Goal: Navigation & Orientation: Understand site structure

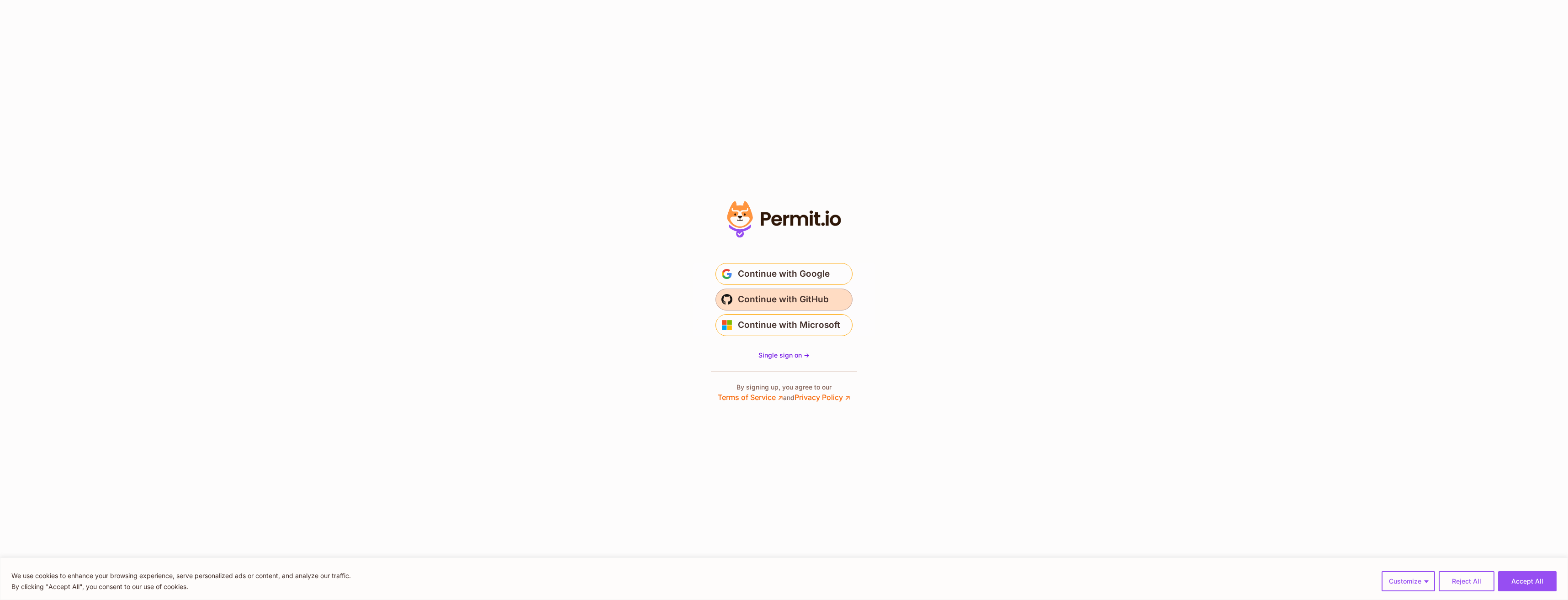
click at [759, 298] on span "Continue with GitHub" at bounding box center [783, 299] width 91 height 15
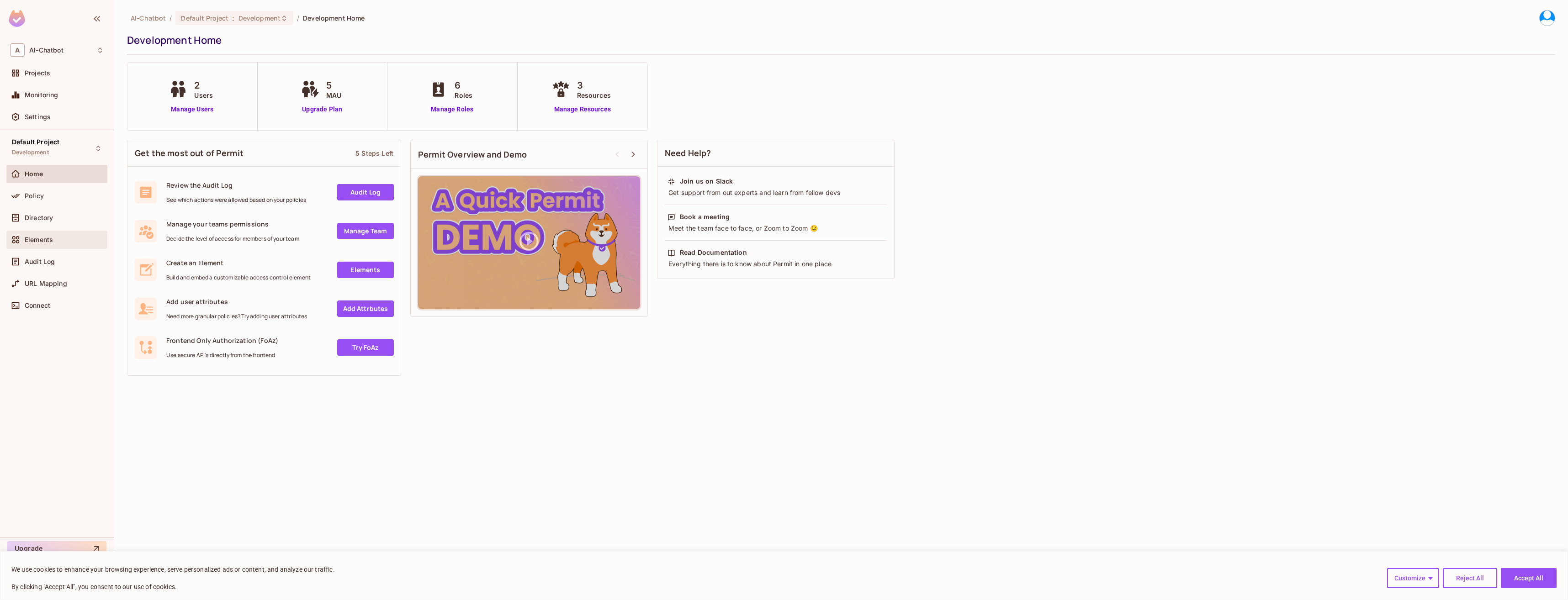
click at [57, 245] on div "Elements" at bounding box center [57, 240] width 101 height 18
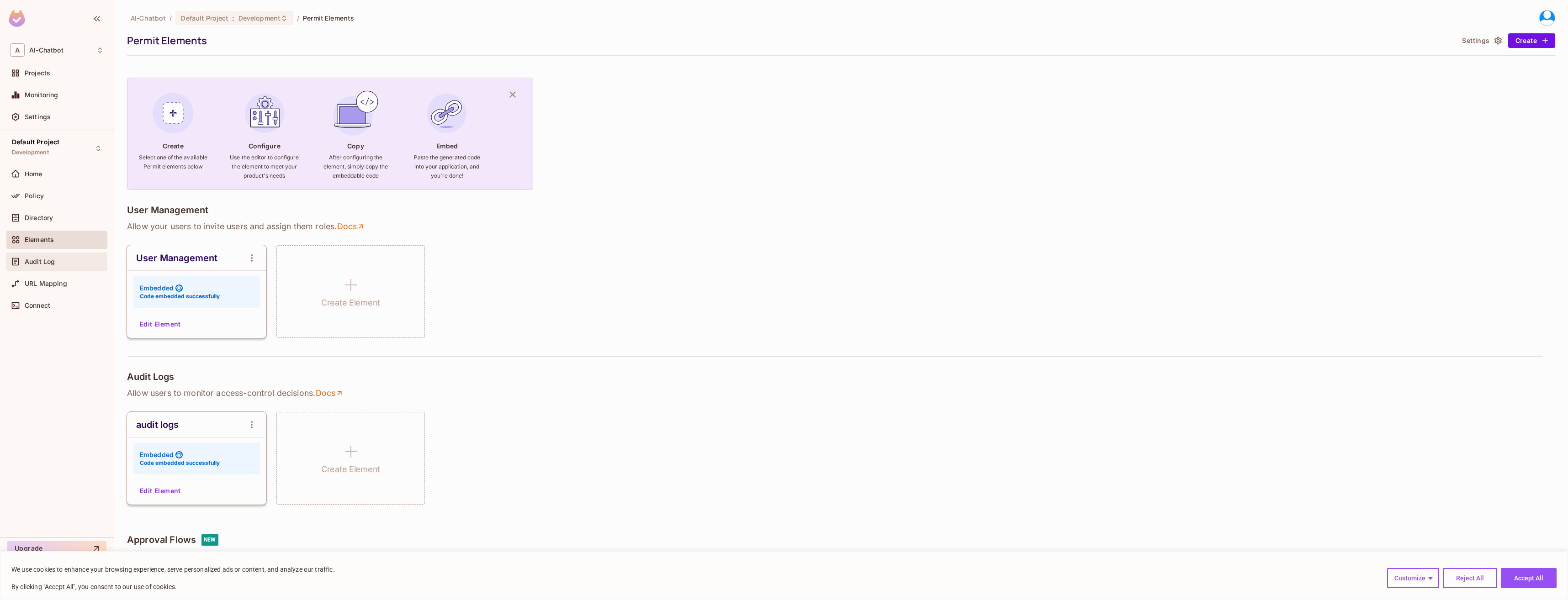
click at [16, 270] on div "Audit Log" at bounding box center [57, 262] width 101 height 18
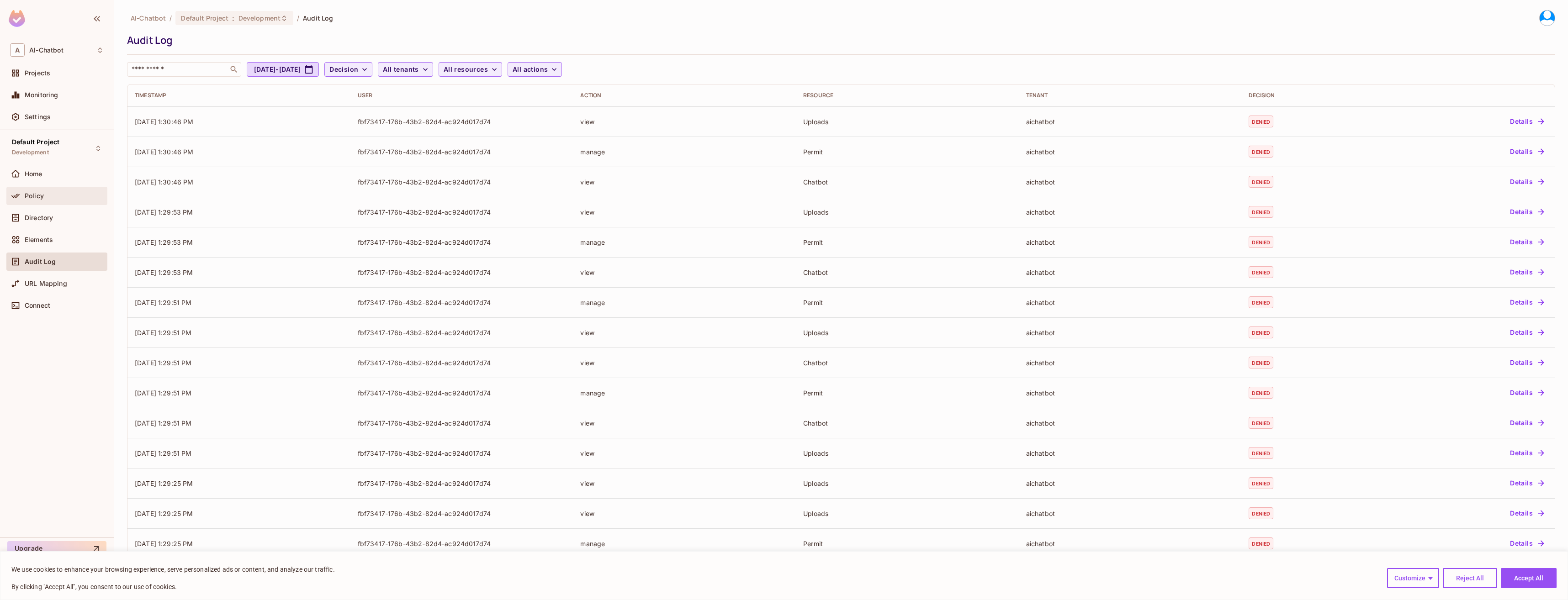
click at [49, 193] on div "Policy" at bounding box center [65, 196] width 79 height 7
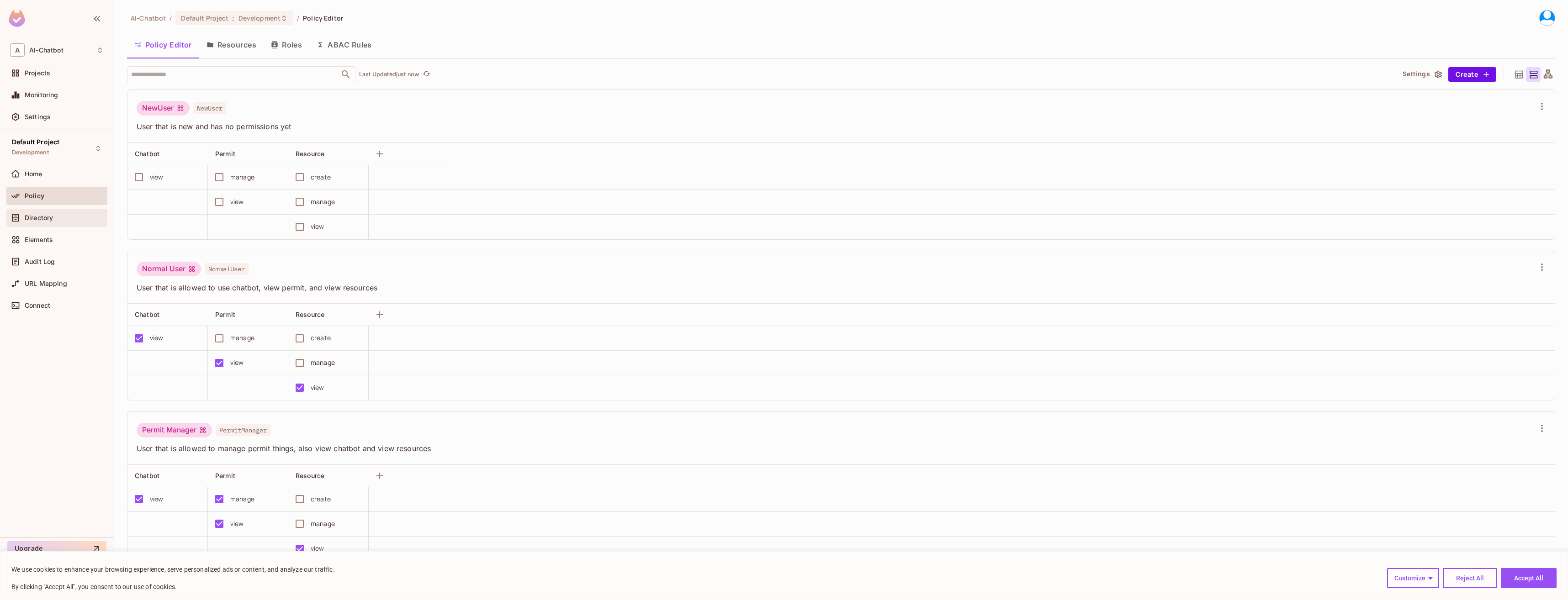
click at [51, 217] on span "Directory" at bounding box center [39, 218] width 29 height 7
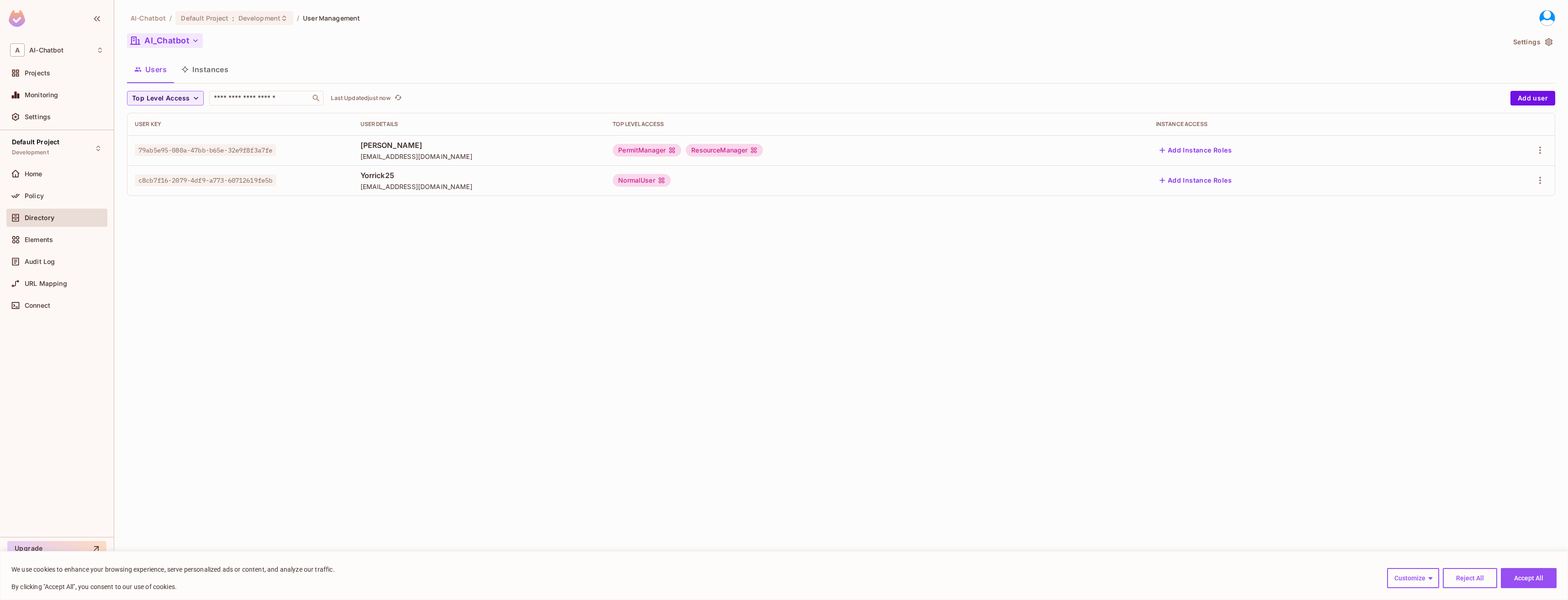
click at [194, 45] on icon "button" at bounding box center [195, 40] width 9 height 9
click at [189, 83] on span "All Tenants" at bounding box center [197, 82] width 102 height 9
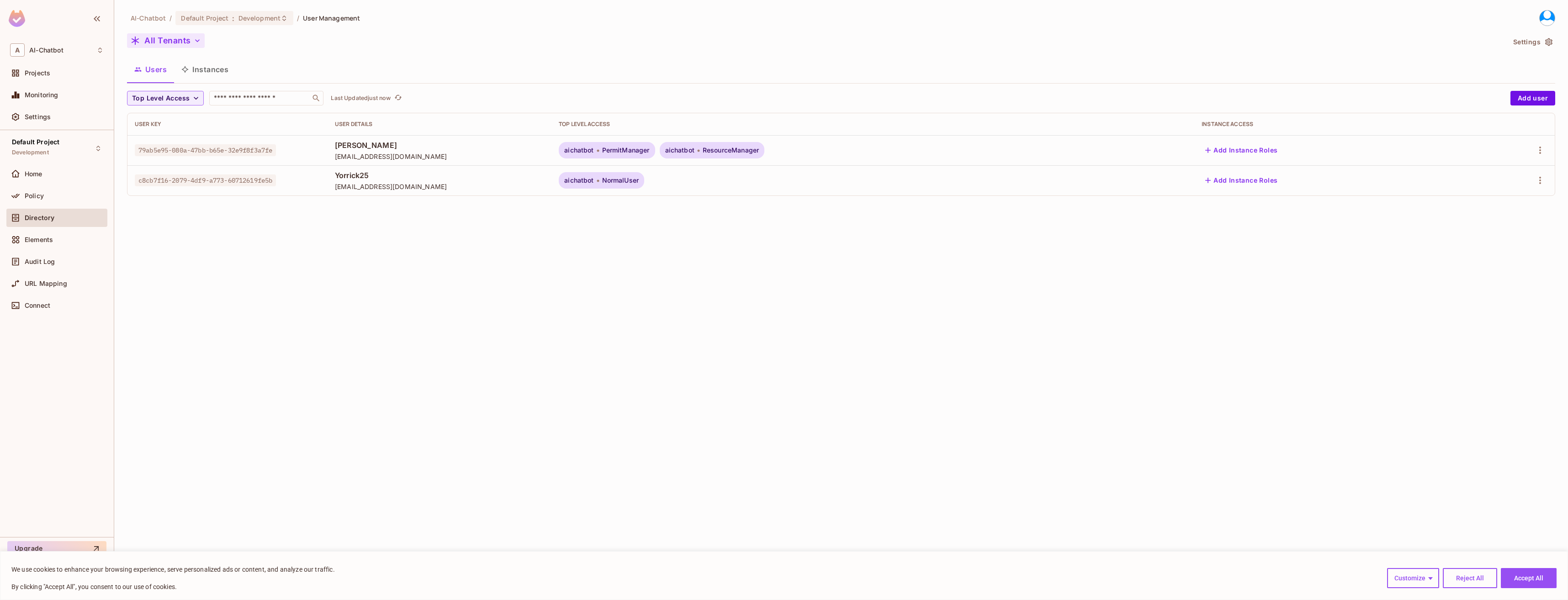
click at [204, 72] on button "Instances" at bounding box center [205, 69] width 61 height 23
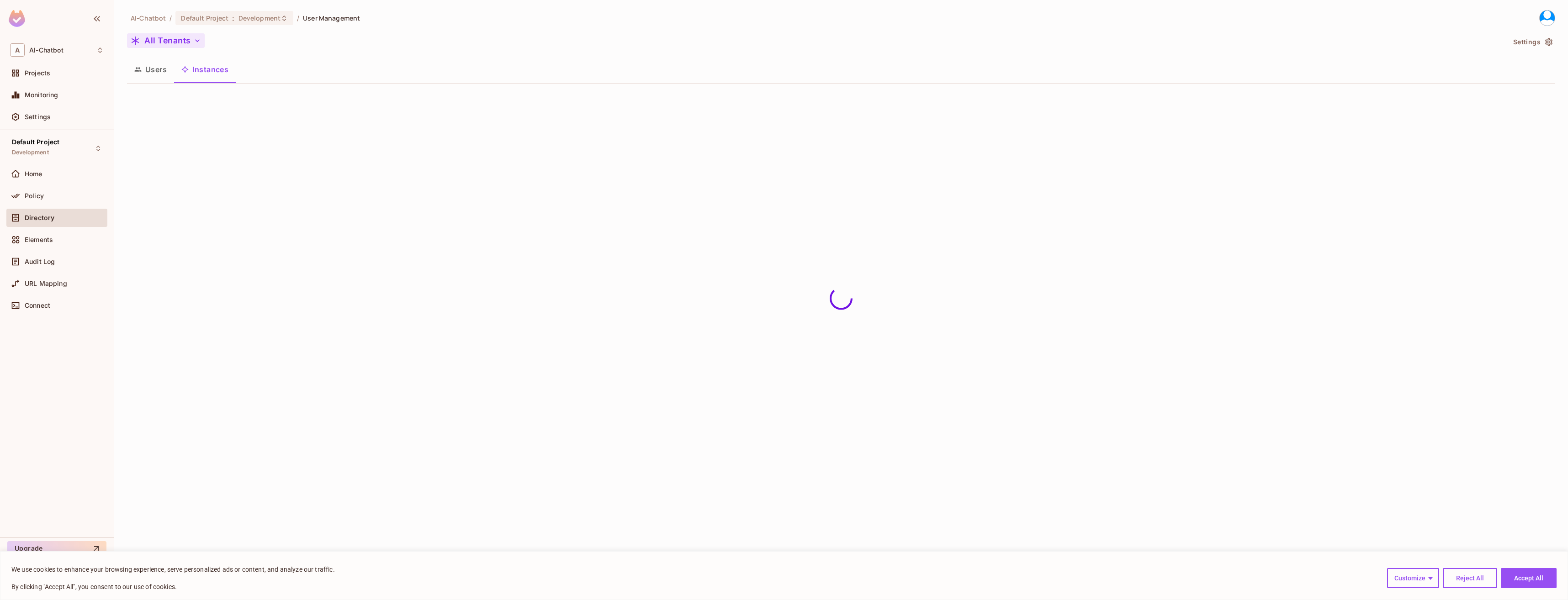
click at [159, 72] on button "Users" at bounding box center [150, 69] width 47 height 23
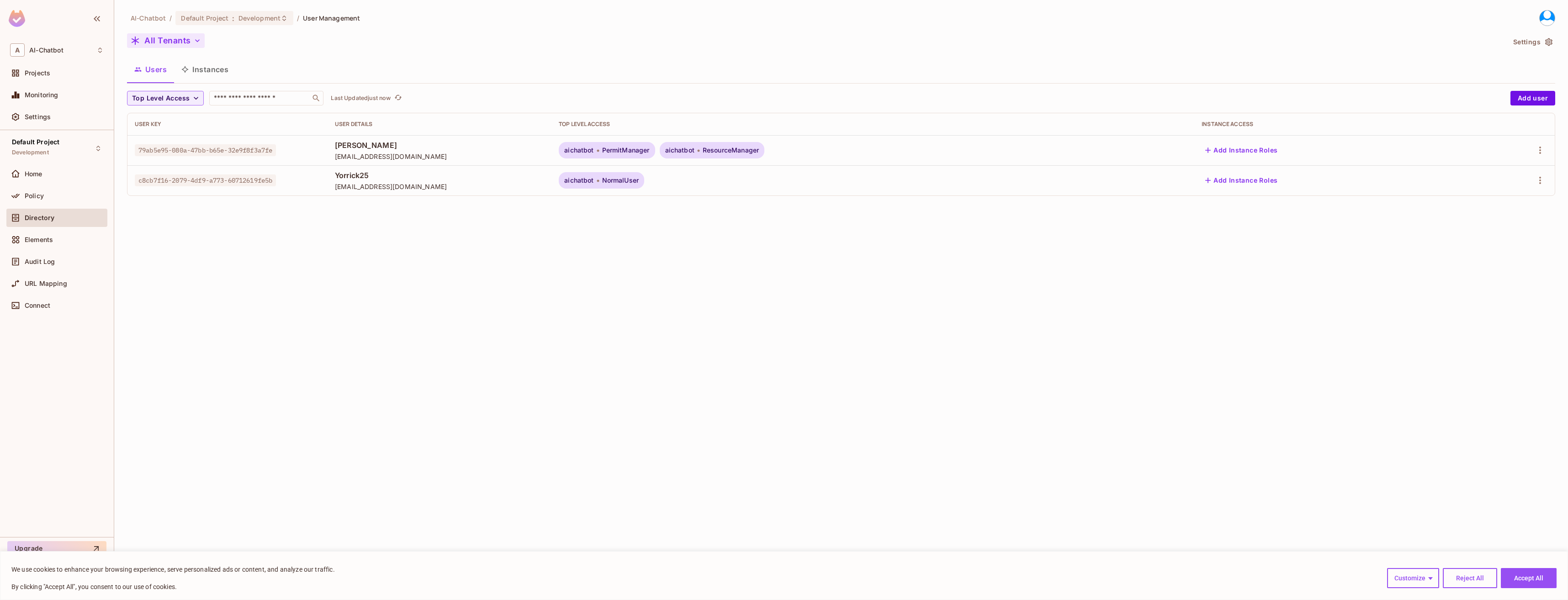
click at [174, 43] on button "All Tenants" at bounding box center [166, 41] width 78 height 15
click at [177, 108] on span "AI_Chatbot" at bounding box center [170, 105] width 72 height 9
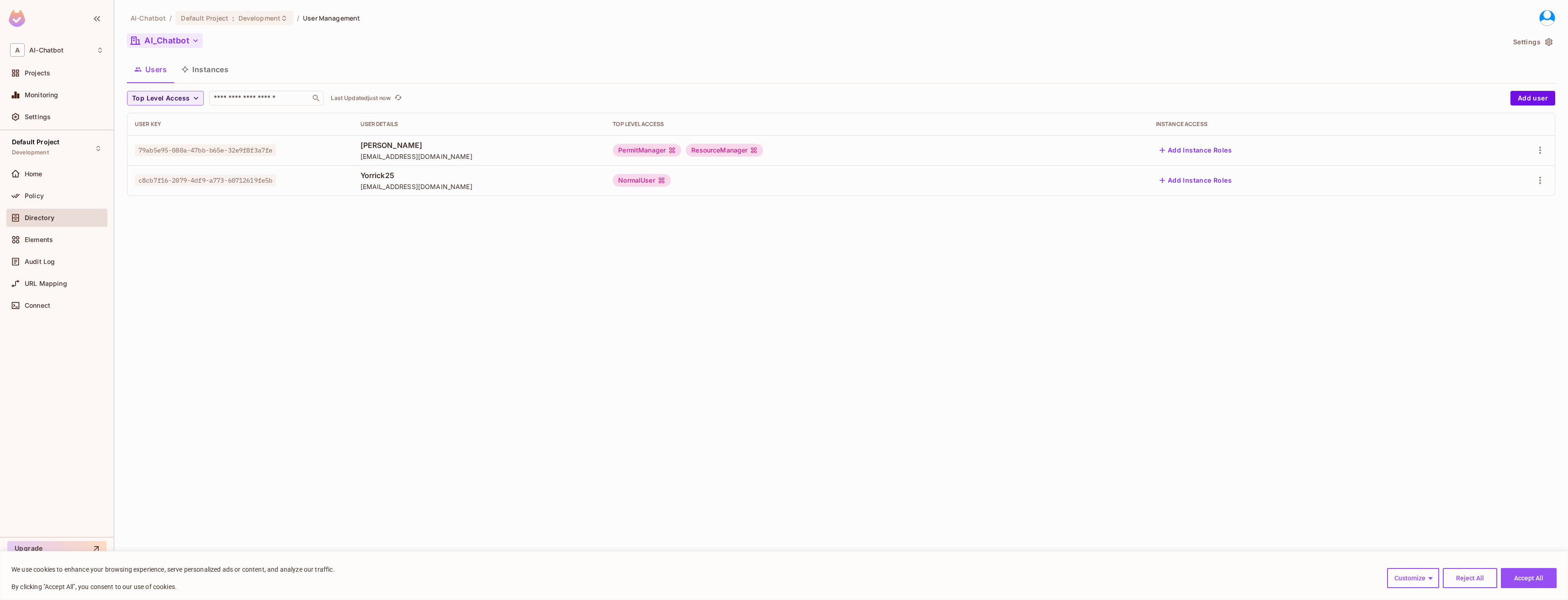
click at [175, 40] on button "AI_Chatbot" at bounding box center [165, 41] width 76 height 15
click at [169, 80] on span "All Tenants" at bounding box center [197, 82] width 102 height 9
